Goal: Information Seeking & Learning: Learn about a topic

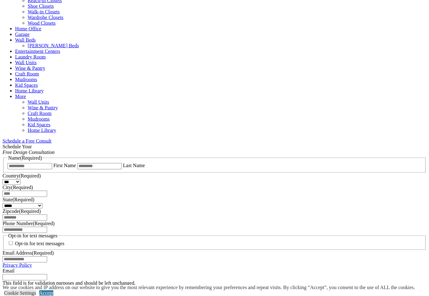
scroll to position [284, 0]
click at [27, 293] on link "CLOSE (X)" at bounding box center [15, 295] width 24 height 5
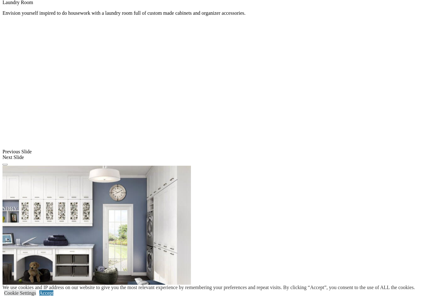
scroll to position [442, 0]
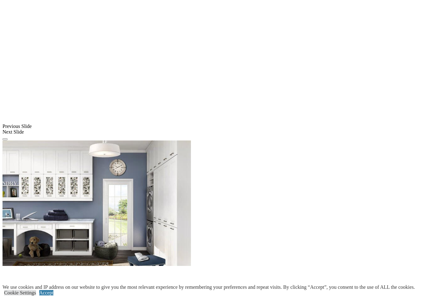
scroll to position [453, 0]
